Goal: Check status: Verify the current state of an ongoing process or item

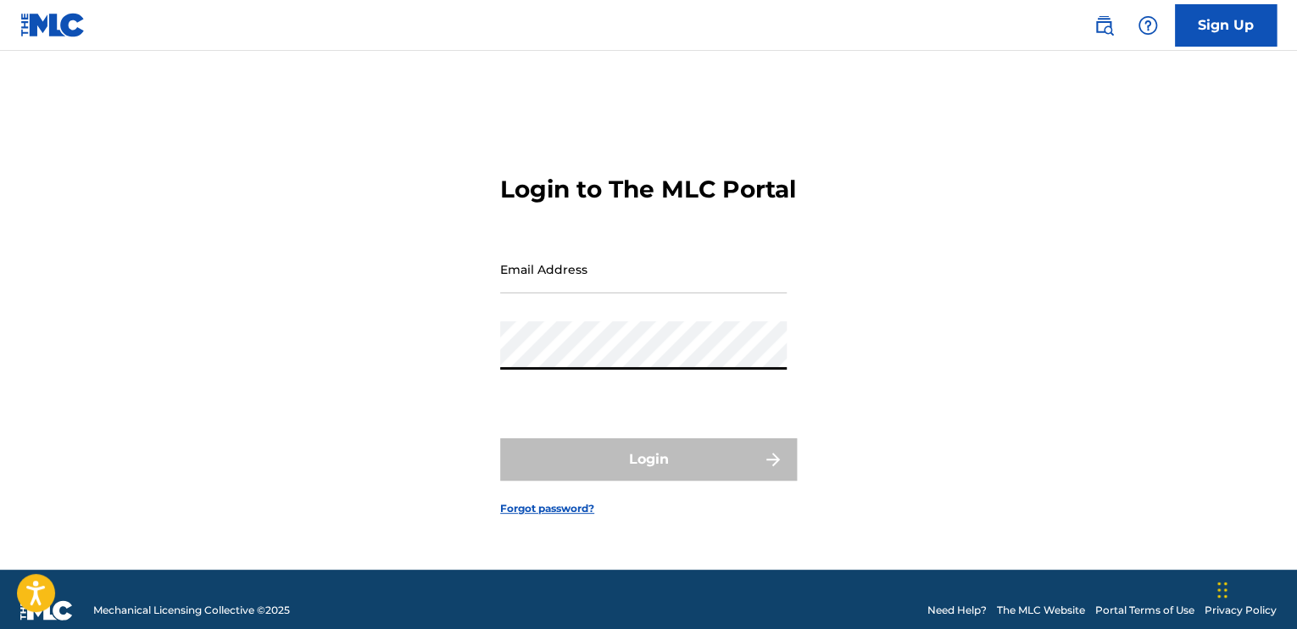
type input "[EMAIL_ADDRESS][DOMAIN_NAME]"
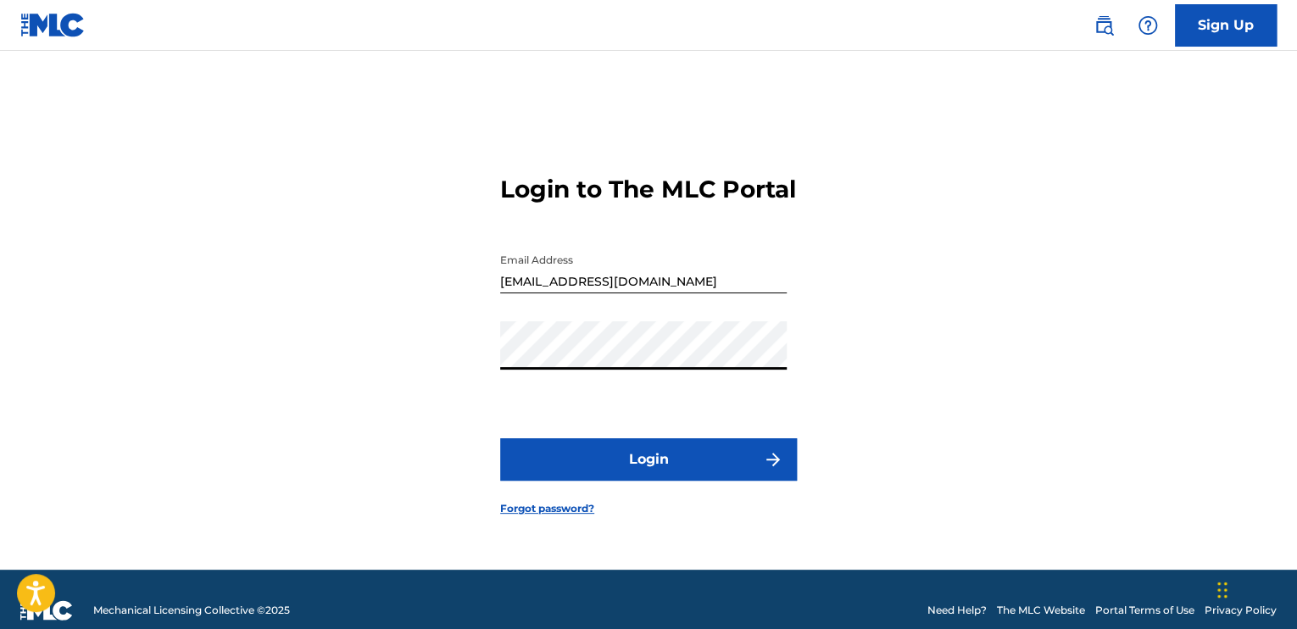
click at [500, 438] on button "Login" at bounding box center [648, 459] width 297 height 42
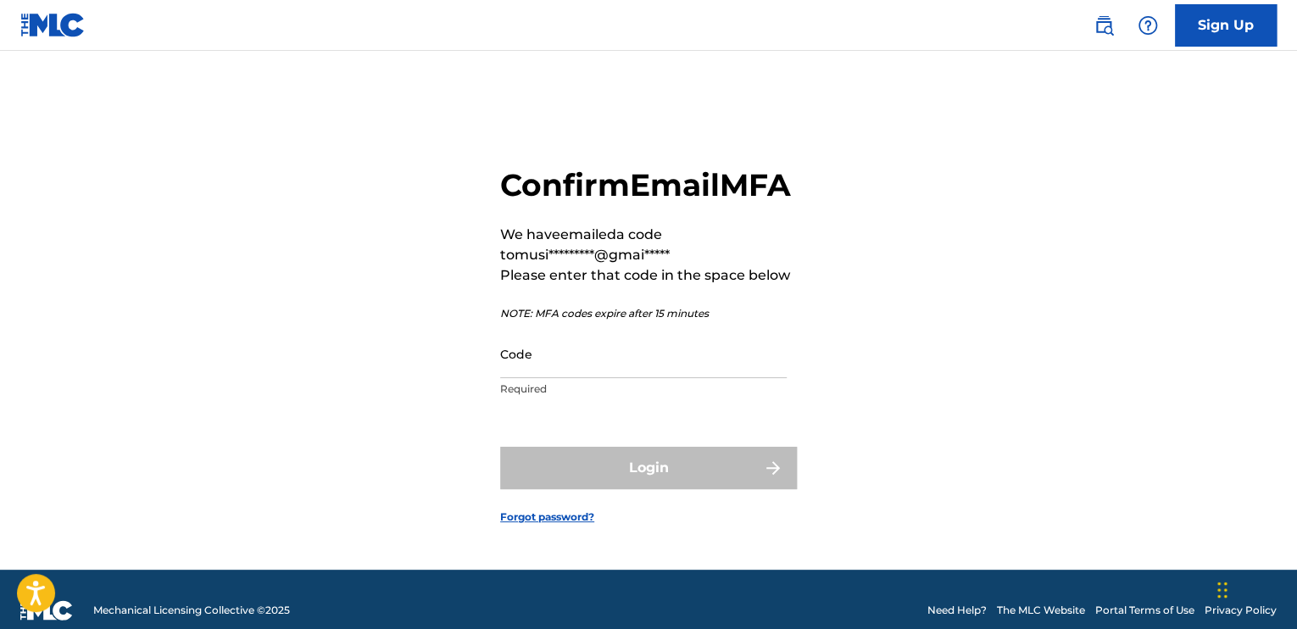
click at [688, 378] on input "Code" at bounding box center [643, 354] width 287 height 48
paste input "753405"
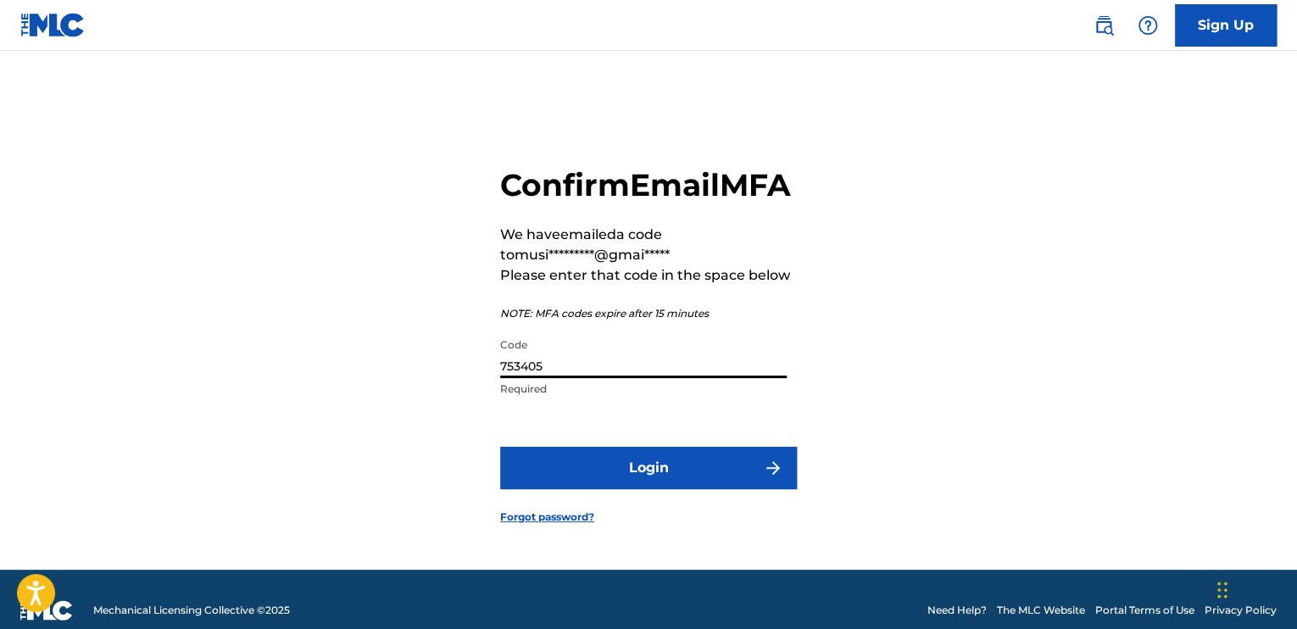
type input "753405"
click at [500, 447] on button "Login" at bounding box center [648, 468] width 297 height 42
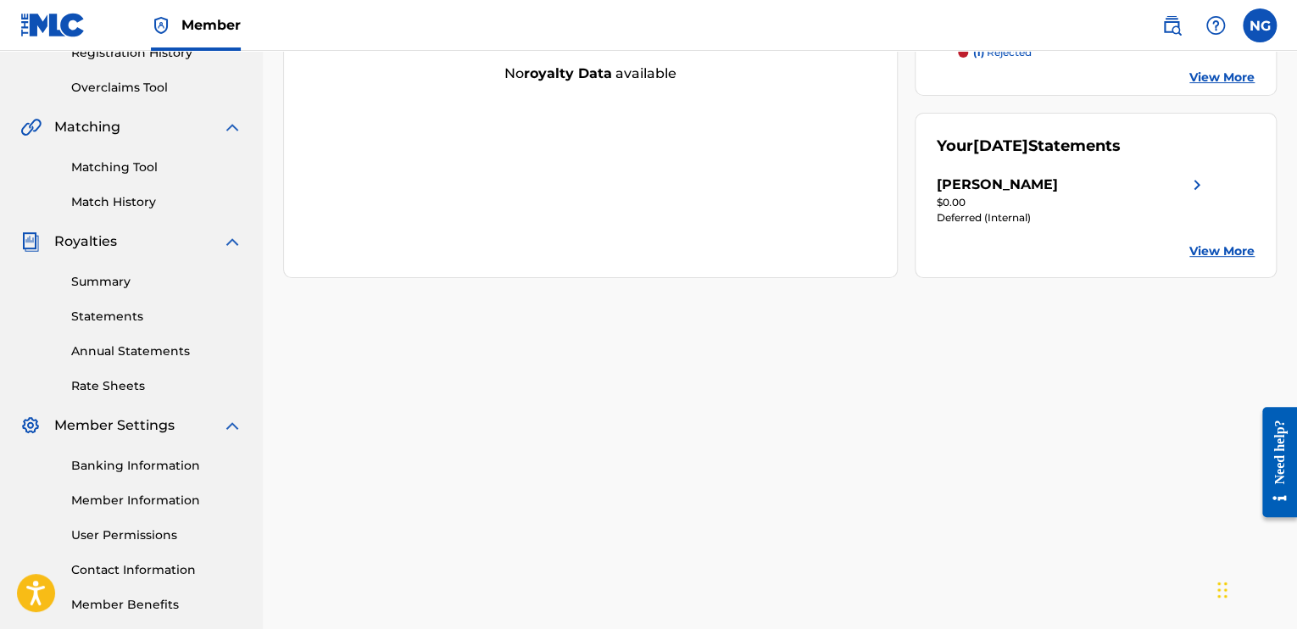
scroll to position [339, 0]
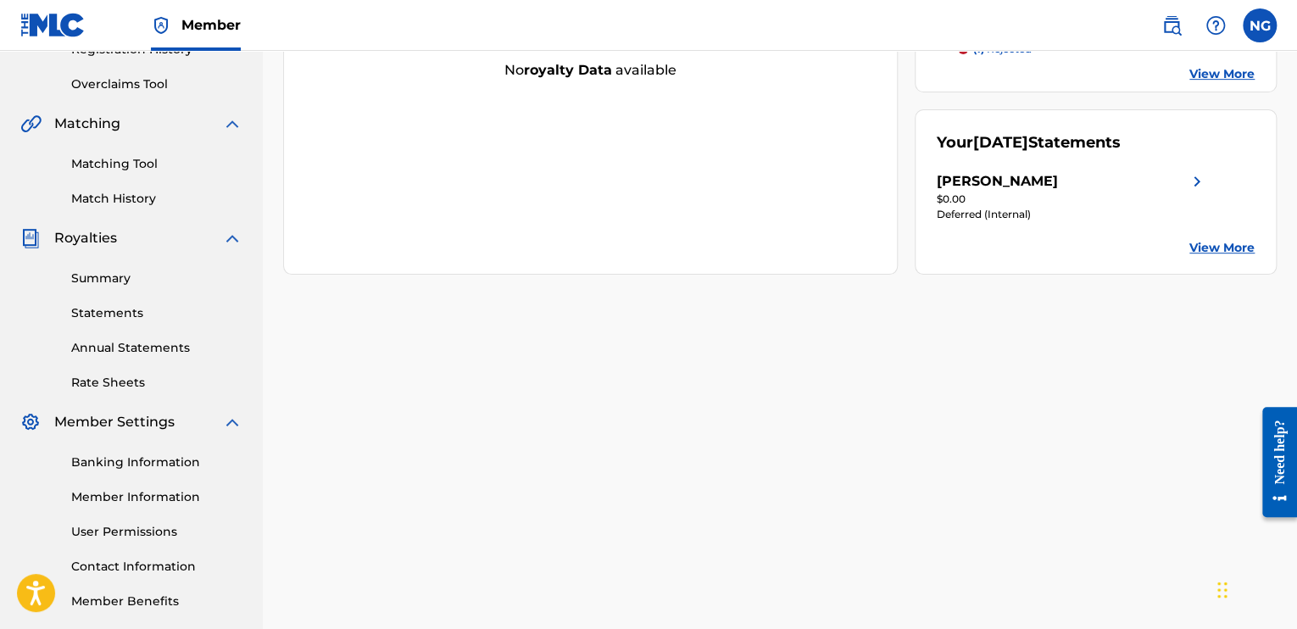
click at [1222, 247] on link "View More" at bounding box center [1221, 248] width 65 height 18
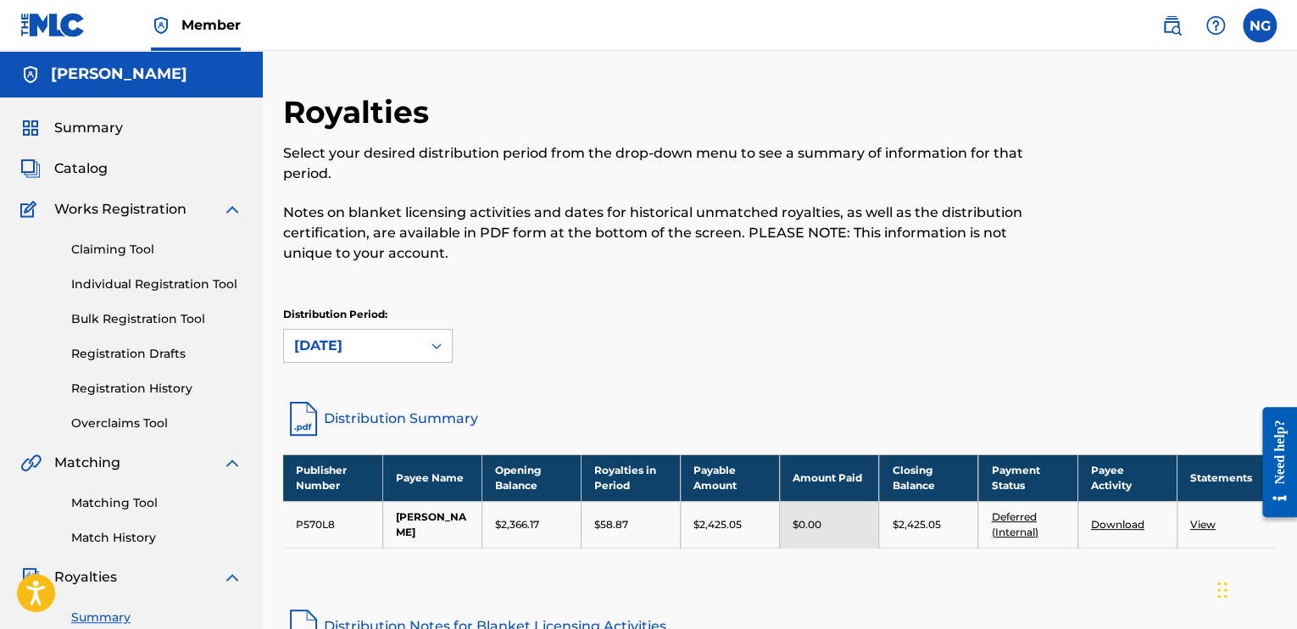
click at [1200, 522] on link "View" at bounding box center [1202, 524] width 25 height 13
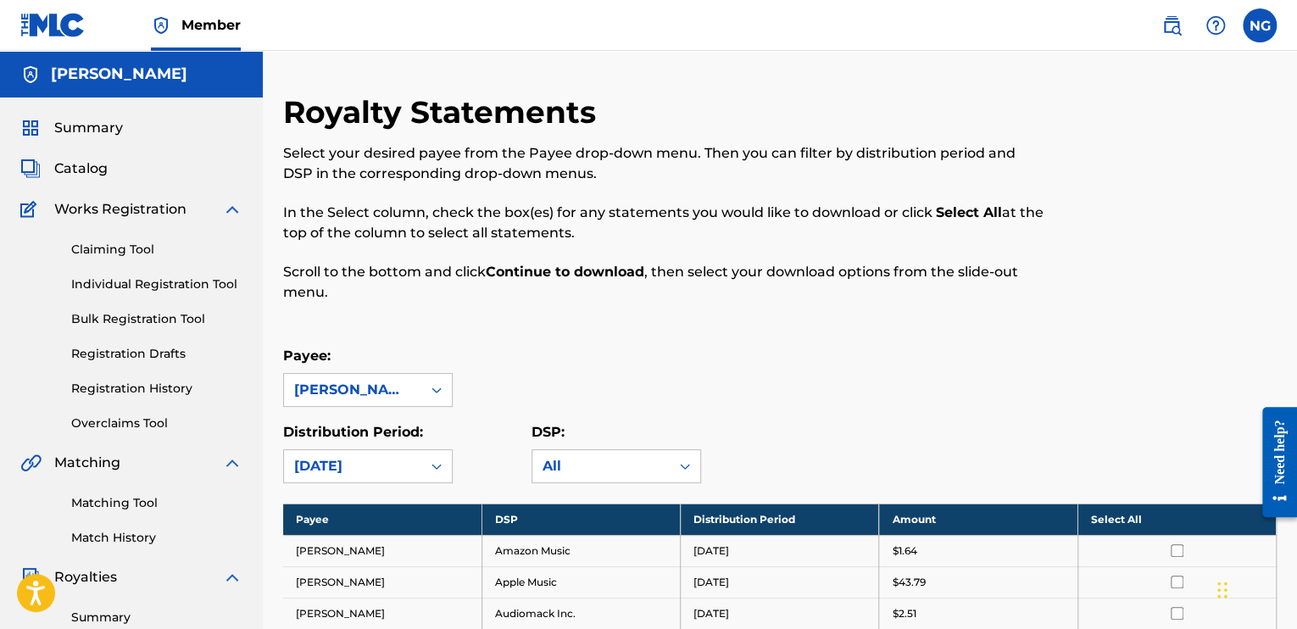
click at [102, 134] on span "Summary" at bounding box center [88, 128] width 69 height 20
